Goal: Transaction & Acquisition: Purchase product/service

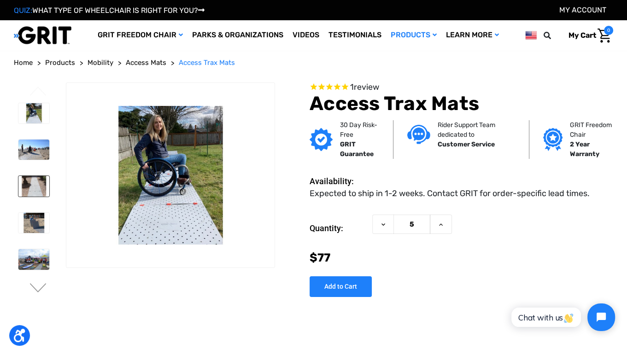
click at [39, 193] on img at bounding box center [33, 186] width 31 height 20
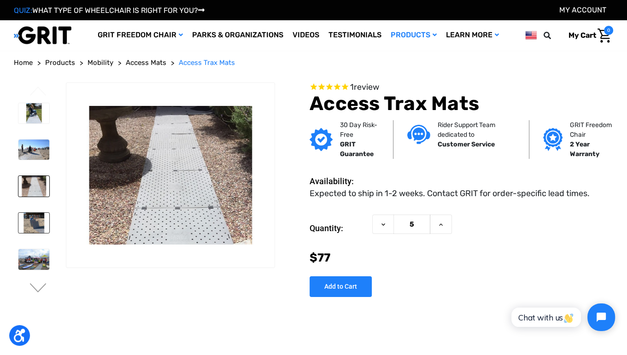
click at [37, 223] on img at bounding box center [33, 223] width 31 height 20
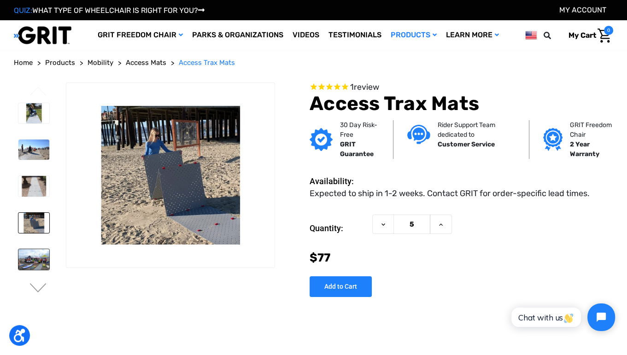
click at [41, 263] on img at bounding box center [33, 259] width 31 height 20
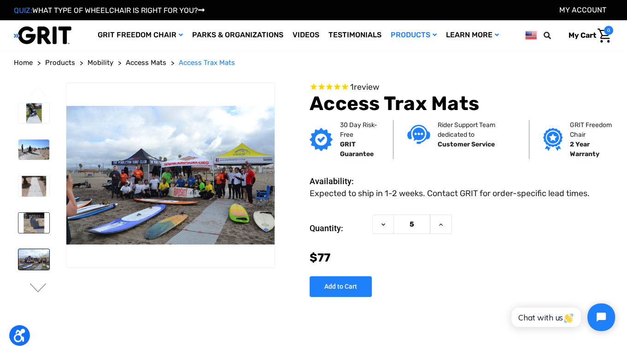
click at [29, 220] on img at bounding box center [33, 223] width 31 height 20
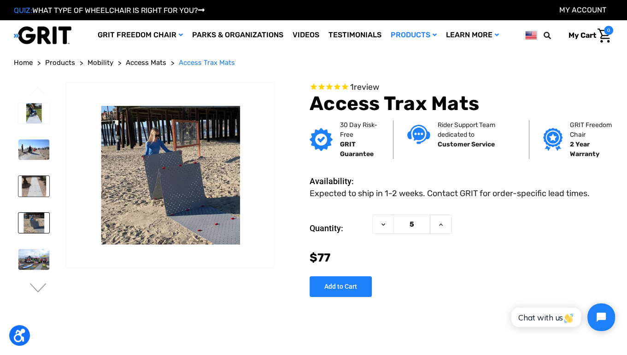
click at [28, 188] on img at bounding box center [33, 186] width 31 height 20
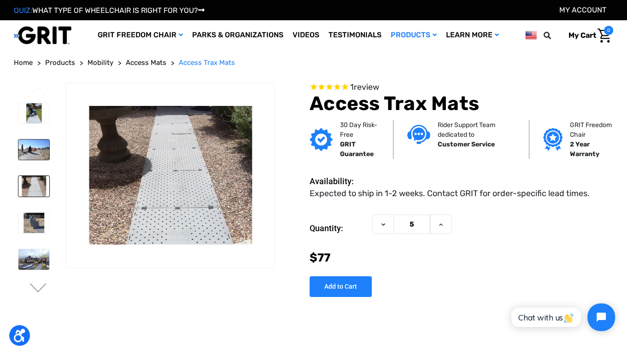
click at [27, 146] on img at bounding box center [33, 150] width 31 height 20
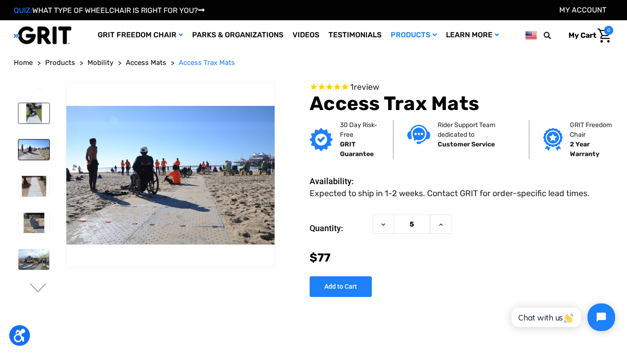
click at [27, 111] on img at bounding box center [33, 113] width 31 height 20
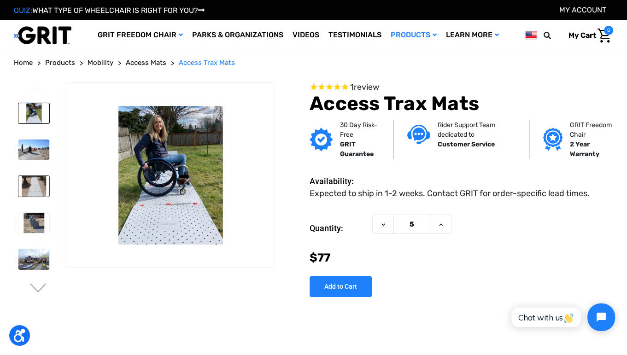
click at [32, 182] on img at bounding box center [33, 186] width 31 height 20
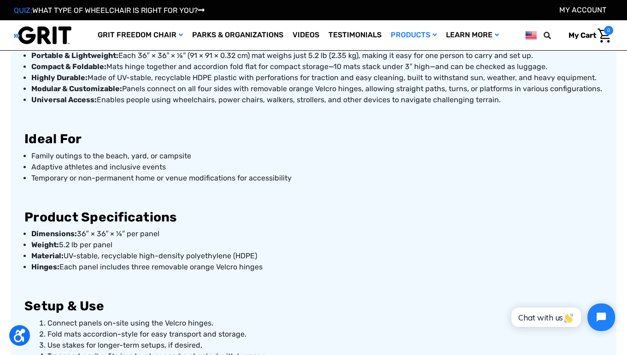
scroll to position [446, 0]
click at [413, 141] on h3 "Ideal For" at bounding box center [313, 139] width 578 height 16
